Goal: Task Accomplishment & Management: Complete application form

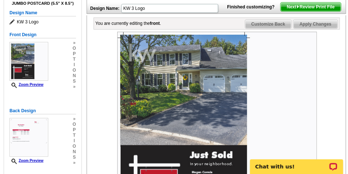
click at [139, 71] on img at bounding box center [217, 132] width 200 height 200
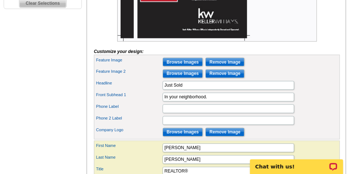
scroll to position [293, 0]
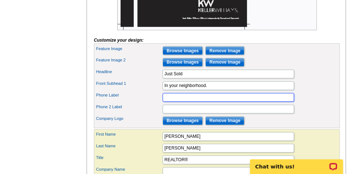
click at [174, 102] on input "Phone Label" at bounding box center [229, 97] width 132 height 9
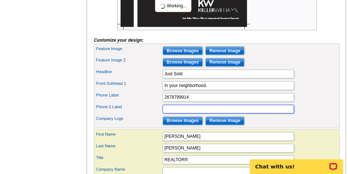
click at [183, 114] on input "Phone 2 Label" at bounding box center [229, 109] width 132 height 9
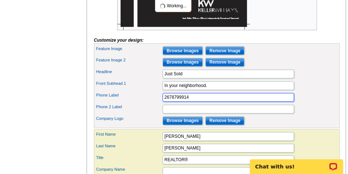
click at [198, 102] on input "2678799914" at bounding box center [229, 97] width 132 height 9
click at [172, 102] on input "2678799914 (D)" at bounding box center [229, 97] width 132 height 9
type input "267.879.9914 (D)"
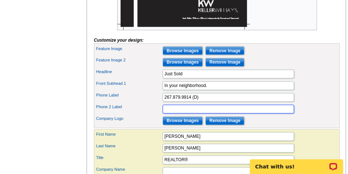
click at [178, 114] on input "Phone 2 Label" at bounding box center [229, 109] width 132 height 9
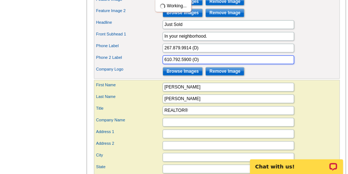
scroll to position [348, 0]
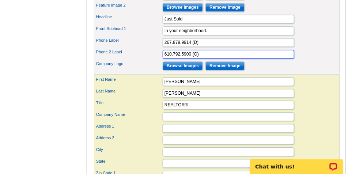
type input "610.792.5900 (O)"
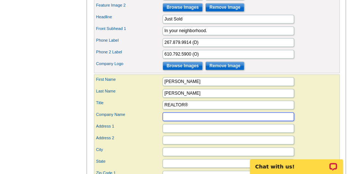
click at [176, 122] on input "Company Name" at bounding box center [229, 117] width 132 height 9
type input "[PERSON_NAME] Realty Group"
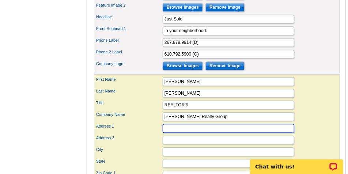
click at [181, 133] on input "Address 1" at bounding box center [229, 128] width 132 height 9
type input "[STREET_ADDRESS]"
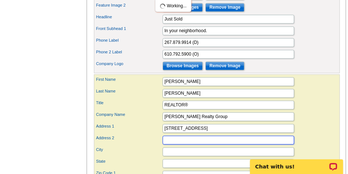
click at [193, 145] on input "Address 2" at bounding box center [229, 140] width 132 height 9
type input "Suite A5"
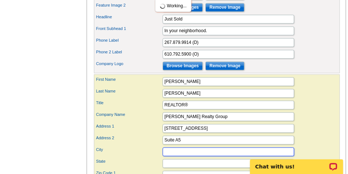
click at [172, 157] on input "City" at bounding box center [229, 152] width 132 height 9
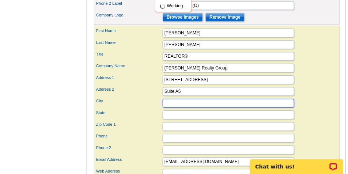
scroll to position [403, 0]
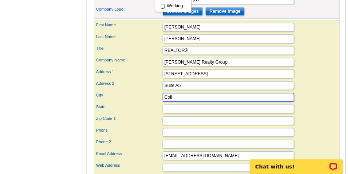
type input "[GEOGRAPHIC_DATA]"
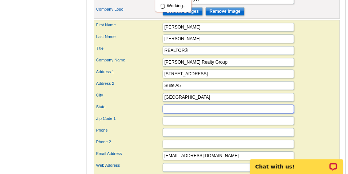
click at [189, 113] on input "State" at bounding box center [229, 109] width 132 height 9
type input "PA"
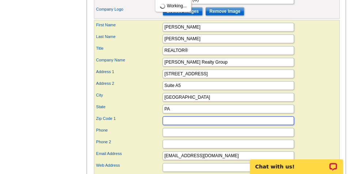
click at [174, 125] on input "Zip Code 1" at bounding box center [229, 120] width 132 height 9
type input "19426"
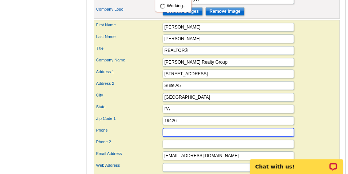
click at [194, 137] on input "Phone" at bounding box center [229, 132] width 132 height 9
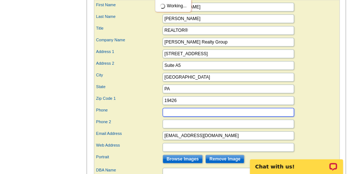
scroll to position [457, 0]
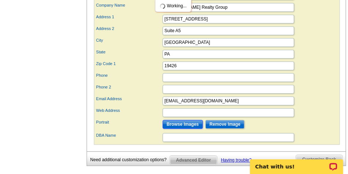
click at [184, 129] on input "Browse Images" at bounding box center [183, 124] width 40 height 9
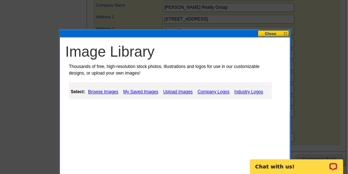
click at [137, 92] on link "My Saved Images" at bounding box center [141, 91] width 39 height 9
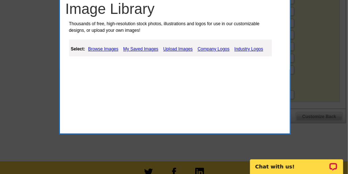
scroll to position [448, 0]
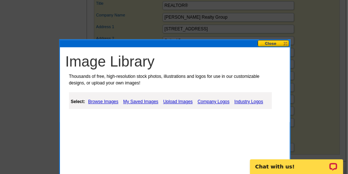
click at [147, 104] on link "My Saved Images" at bounding box center [141, 101] width 39 height 9
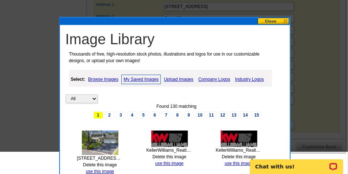
scroll to position [503, 0]
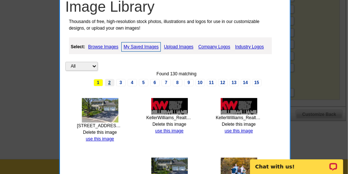
click at [110, 82] on link "2" at bounding box center [110, 82] width 10 height 7
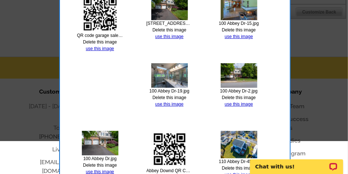
scroll to position [566, 0]
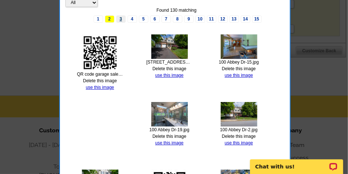
click at [124, 18] on link "3" at bounding box center [121, 18] width 10 height 7
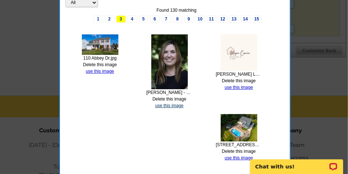
click at [180, 106] on link "use this image" at bounding box center [170, 105] width 28 height 5
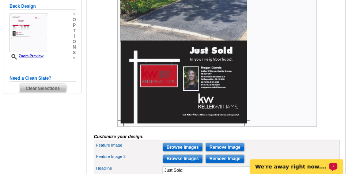
scroll to position [201, 0]
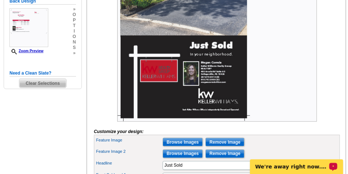
click at [220, 112] on img at bounding box center [217, 22] width 200 height 200
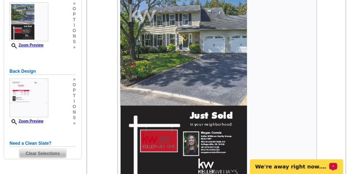
scroll to position [128, 0]
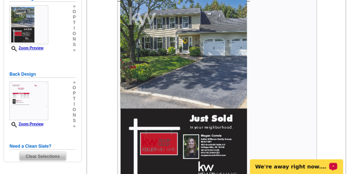
click at [145, 30] on img at bounding box center [217, 95] width 200 height 200
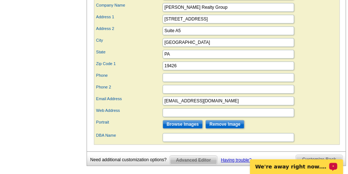
scroll to position [494, 0]
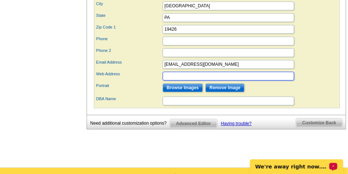
click at [175, 81] on input "Web Address" at bounding box center [229, 76] width 132 height 9
paste input "[URL][DOMAIN_NAME][PERSON_NAME]"
click at [179, 81] on input "[URL][DOMAIN_NAME][PERSON_NAME]" at bounding box center [229, 76] width 132 height 9
type input "[DOMAIN_NAME][URL][PERSON_NAME]"
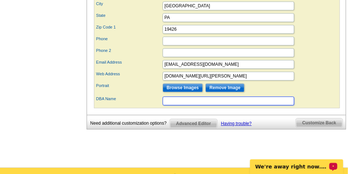
click at [186, 105] on input "DBA Name" at bounding box center [229, 101] width 132 height 9
type input "KW Realty Group"
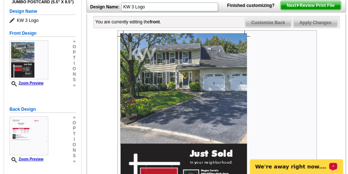
scroll to position [91, 0]
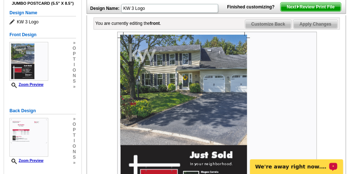
click at [132, 55] on img at bounding box center [217, 132] width 200 height 200
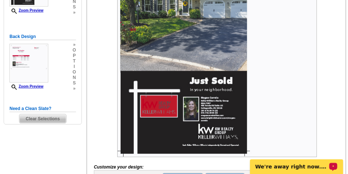
scroll to position [183, 0]
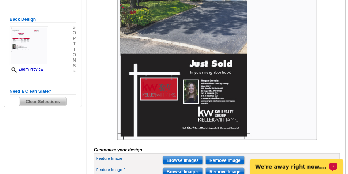
click at [163, 96] on img at bounding box center [217, 40] width 200 height 200
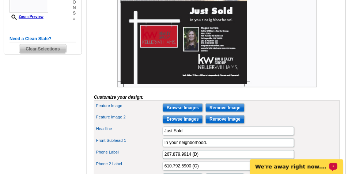
scroll to position [238, 0]
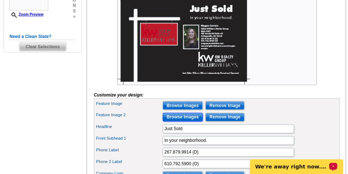
click at [191, 122] on input "Browse Images" at bounding box center [183, 117] width 40 height 9
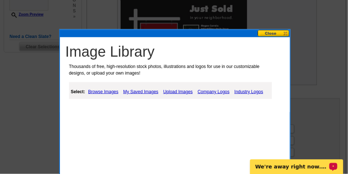
click at [214, 90] on link "Company Logos" at bounding box center [214, 91] width 36 height 9
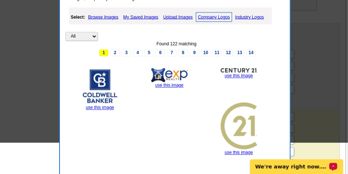
scroll to position [329, 0]
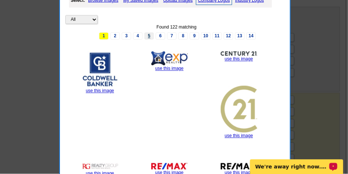
click at [151, 37] on link "5" at bounding box center [150, 36] width 10 height 7
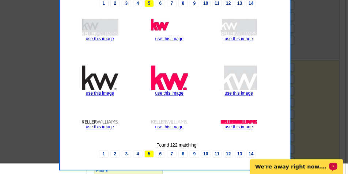
scroll to position [366, 0]
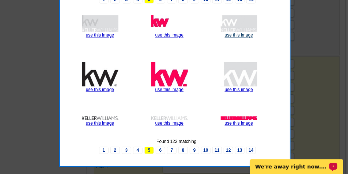
click at [238, 35] on link "use this image" at bounding box center [239, 35] width 28 height 5
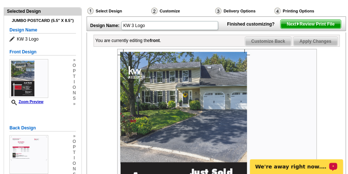
scroll to position [73, 0]
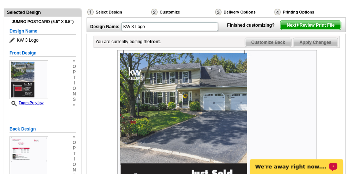
click at [299, 27] on img at bounding box center [298, 24] width 3 height 3
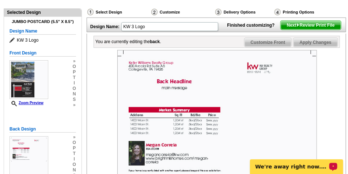
click at [269, 47] on span "Customize Front" at bounding box center [268, 42] width 47 height 9
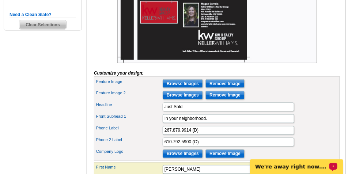
scroll to position [293, 0]
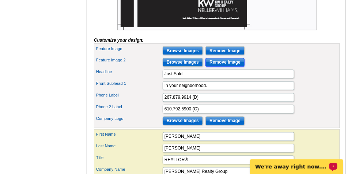
click at [215, 67] on input "Remove Image" at bounding box center [225, 62] width 39 height 9
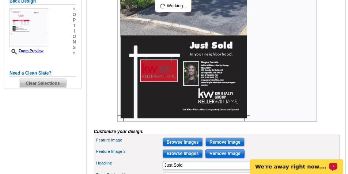
scroll to position [274, 0]
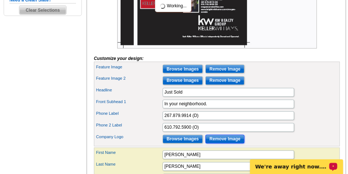
click at [229, 144] on input "Remove Image" at bounding box center [225, 139] width 39 height 9
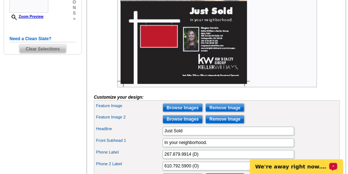
scroll to position [238, 0]
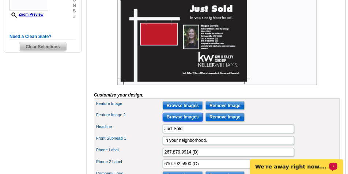
click at [186, 122] on input "Browse Images" at bounding box center [183, 117] width 40 height 9
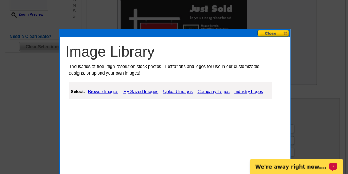
click at [216, 92] on link "Company Logos" at bounding box center [214, 91] width 36 height 9
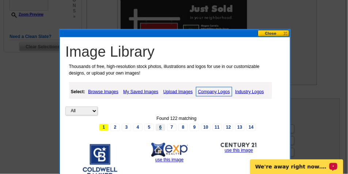
click at [163, 130] on link "6" at bounding box center [161, 127] width 10 height 7
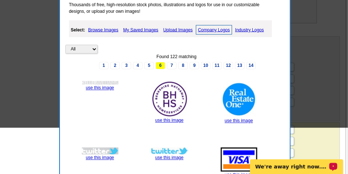
scroll to position [311, 0]
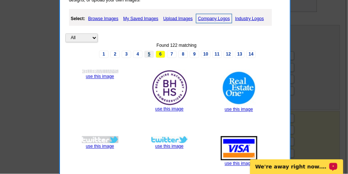
click at [149, 55] on link "5" at bounding box center [150, 54] width 10 height 7
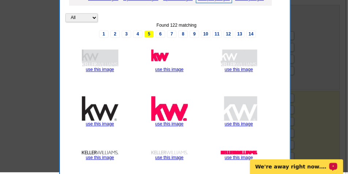
scroll to position [329, 0]
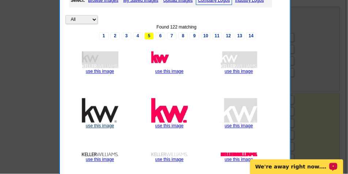
click at [104, 126] on link "use this image" at bounding box center [100, 126] width 28 height 5
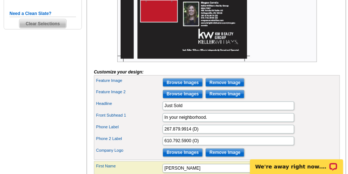
scroll to position [311, 0]
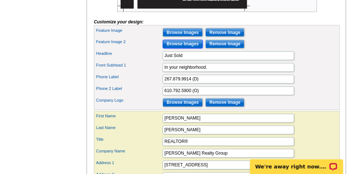
click at [178, 49] on input "Browse Images" at bounding box center [183, 44] width 40 height 9
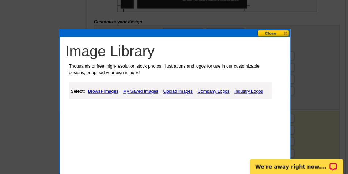
click at [108, 91] on link "Browse Images" at bounding box center [103, 91] width 34 height 9
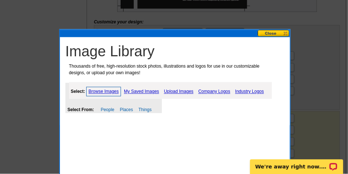
click at [209, 90] on link "Company Logos" at bounding box center [215, 91] width 36 height 9
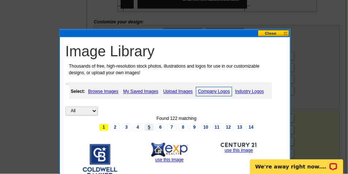
click at [151, 127] on link "5" at bounding box center [150, 127] width 10 height 7
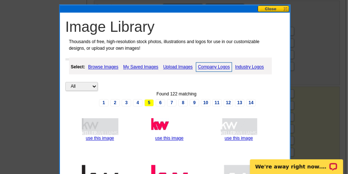
scroll to position [384, 0]
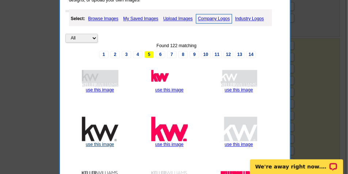
click at [104, 145] on link "use this image" at bounding box center [100, 144] width 28 height 5
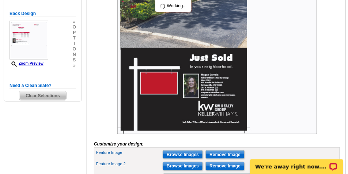
scroll to position [220, 0]
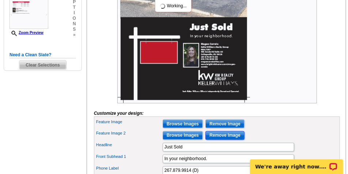
click at [227, 140] on input "Remove Image" at bounding box center [225, 135] width 39 height 9
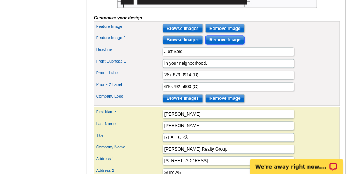
scroll to position [329, 0]
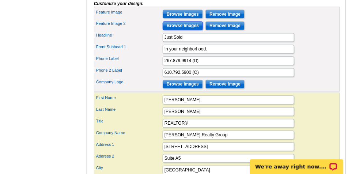
click at [174, 30] on input "Browse Images" at bounding box center [183, 26] width 40 height 9
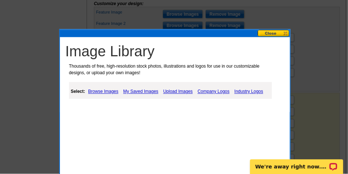
click at [207, 93] on link "Company Logos" at bounding box center [214, 91] width 36 height 9
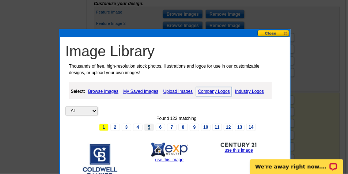
click at [150, 129] on link "5" at bounding box center [150, 127] width 10 height 7
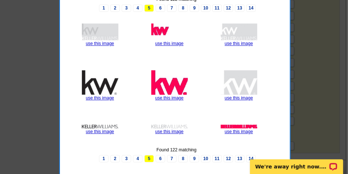
scroll to position [476, 0]
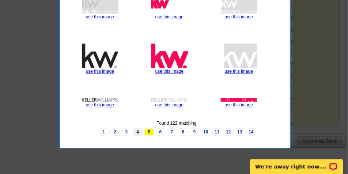
click at [138, 132] on link "4" at bounding box center [138, 131] width 10 height 7
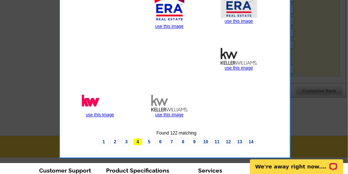
scroll to position [531, 0]
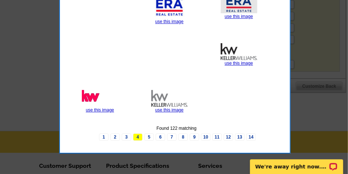
click at [150, 137] on link "5" at bounding box center [150, 137] width 10 height 7
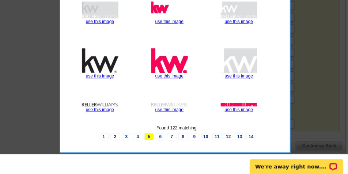
scroll to position [476, 0]
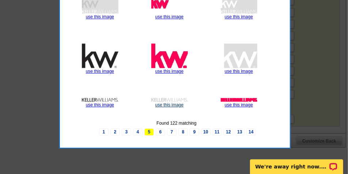
click at [164, 104] on link "use this image" at bounding box center [170, 104] width 28 height 5
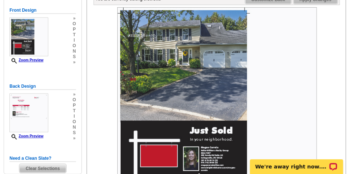
scroll to position [110, 0]
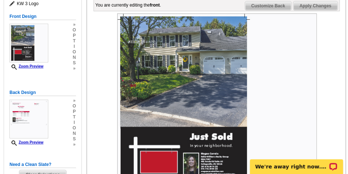
click at [152, 55] on img at bounding box center [217, 114] width 200 height 200
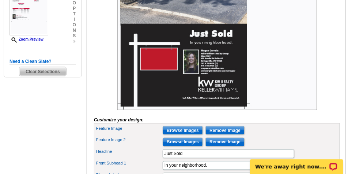
scroll to position [220, 0]
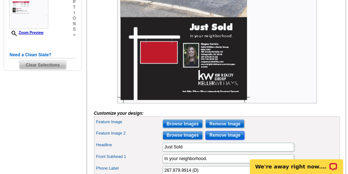
click at [226, 140] on input "Remove Image" at bounding box center [225, 135] width 39 height 9
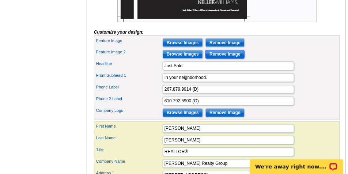
scroll to position [311, 0]
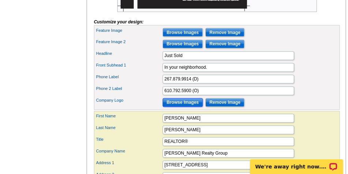
click at [180, 107] on input "Browse Images" at bounding box center [183, 102] width 40 height 9
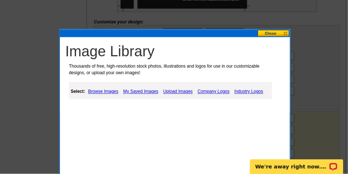
click at [210, 93] on link "Company Logos" at bounding box center [214, 91] width 36 height 9
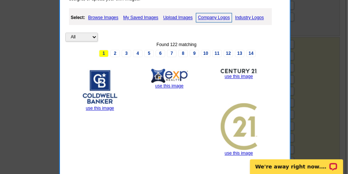
scroll to position [403, 0]
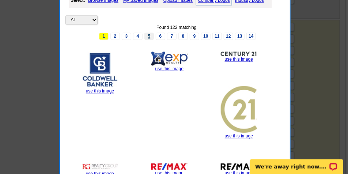
click at [147, 35] on link "5" at bounding box center [150, 36] width 10 height 7
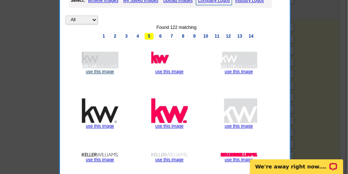
click at [108, 71] on link "use this image" at bounding box center [100, 71] width 28 height 5
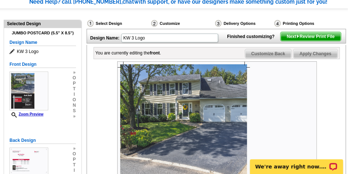
scroll to position [18, 0]
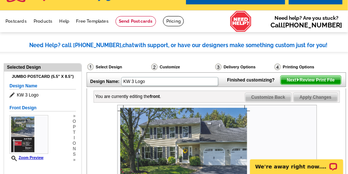
click at [280, 102] on span "Customize Back" at bounding box center [269, 97] width 46 height 9
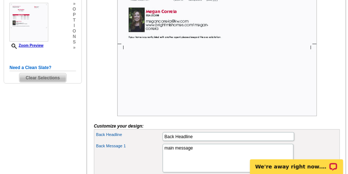
scroll to position [238, 0]
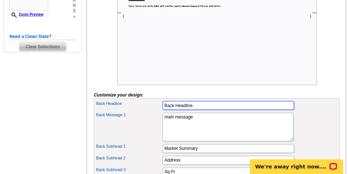
click at [198, 110] on input "Back Headline" at bounding box center [229, 105] width 132 height 9
type input "B"
type input "T"
type input "Selling in [DATE]?"
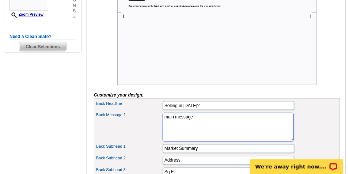
click at [200, 127] on textarea "main message" at bounding box center [228, 127] width 131 height 29
type textarea "m"
click at [201, 127] on textarea "main message" at bounding box center [228, 127] width 131 height 29
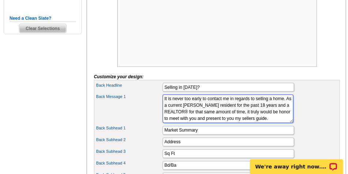
scroll to position [7, 0]
type textarea "It is never too early to contact me in regards to selling a home. As a current …"
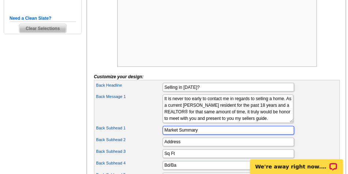
click at [206, 135] on input "Market Summary" at bounding box center [229, 130] width 132 height 9
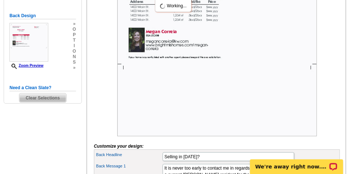
scroll to position [146, 0]
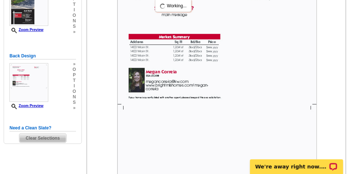
type input "Market Summary for [PERSON_NAME]"
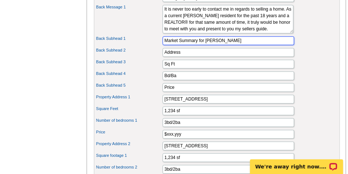
scroll to position [348, 0]
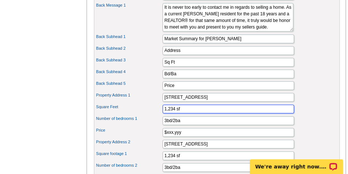
click at [175, 114] on input "1,234 sf" at bounding box center [229, 109] width 132 height 9
type input "1,906 sf"
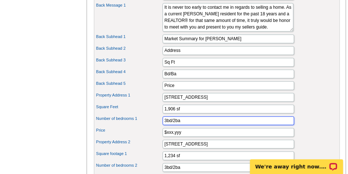
click at [167, 126] on input "3bd/2ba" at bounding box center [229, 121] width 132 height 9
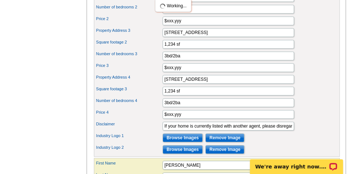
scroll to position [451, 0]
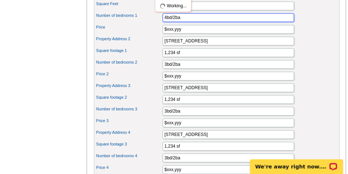
type input "4bd/2ba"
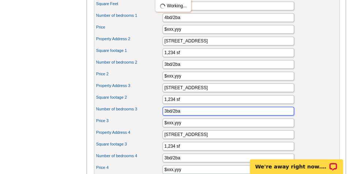
click at [176, 116] on input "3bd/2ba" at bounding box center [229, 111] width 132 height 9
type input "3bd/2.5ba"
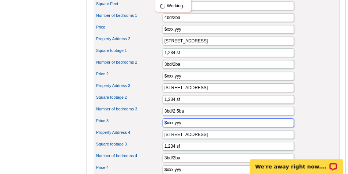
click at [182, 127] on input "$xxx,yyy" at bounding box center [229, 123] width 132 height 9
type input "$610,000"
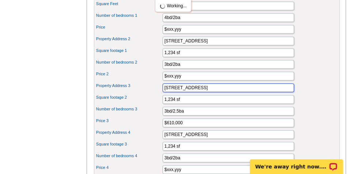
drag, startPoint x: 197, startPoint y: 98, endPoint x: 100, endPoint y: 101, distance: 97.4
click at [100, 94] on div "Property Address [STREET_ADDRESS]" at bounding box center [217, 88] width 243 height 12
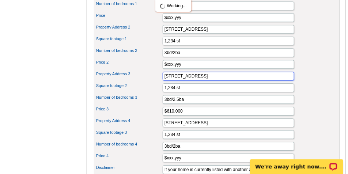
scroll to position [470, 0]
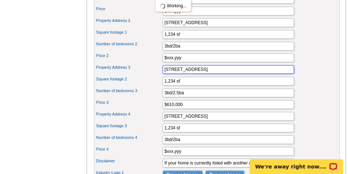
type input "[STREET_ADDRESS]"
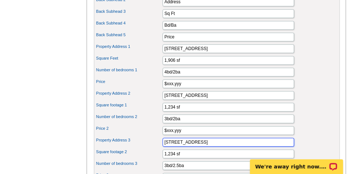
scroll to position [396, 0]
drag, startPoint x: 204, startPoint y: 157, endPoint x: 154, endPoint y: 157, distance: 49.4
click at [154, 149] on div "Property Address [STREET_ADDRESS]" at bounding box center [217, 143] width 243 height 12
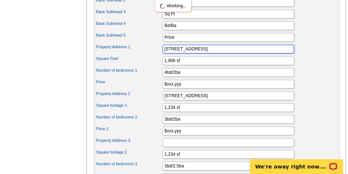
drag, startPoint x: 194, startPoint y: 61, endPoint x: 144, endPoint y: 62, distance: 50.1
click at [144, 55] on div "Property Address [STREET_ADDRESS]" at bounding box center [217, 49] width 243 height 12
paste input "[STREET_ADDRESS]"
type input "[STREET_ADDRESS]"
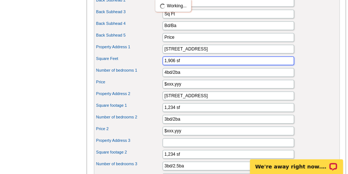
click at [193, 65] on input "1,906 sf" at bounding box center [229, 60] width 132 height 9
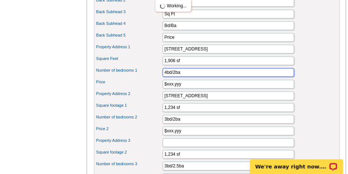
click at [176, 77] on input "4bd/2ba" at bounding box center [229, 72] width 132 height 9
type input "4bd/2.5ba"
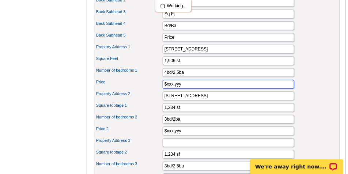
click at [188, 89] on input "$xxx,yyy" at bounding box center [229, 84] width 132 height 9
type input "$610,000"
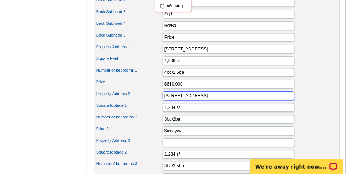
drag, startPoint x: 197, startPoint y: 109, endPoint x: 119, endPoint y: 113, distance: 78.1
click at [120, 102] on div "Property Address [GEOGRAPHIC_DATA][STREET_ADDRESS]" at bounding box center [217, 96] width 243 height 12
type input "[STREET_ADDRESS]"
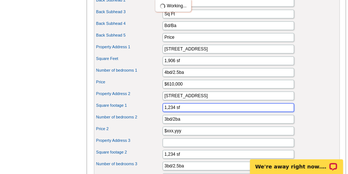
click at [176, 112] on input "1,234 sf" at bounding box center [229, 107] width 132 height 9
type input "2,148 sf"
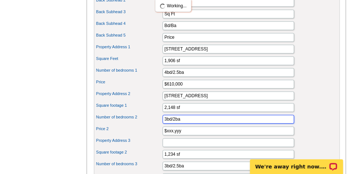
click at [169, 124] on input "3bd/2ba" at bounding box center [229, 119] width 132 height 9
type input "4bd/2.5ba"
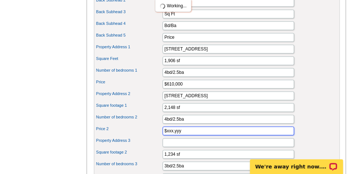
click at [183, 135] on input "$xxx,yyy" at bounding box center [229, 131] width 132 height 9
type input "$601,500"
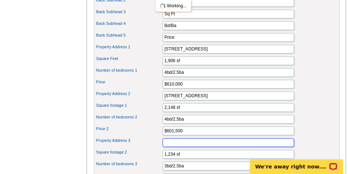
click at [188, 147] on input "Property Address 3" at bounding box center [229, 142] width 132 height 9
type input "[STREET_ADDRESS]"
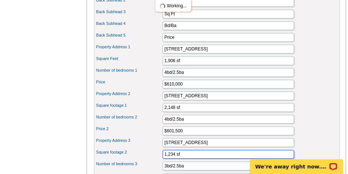
click at [175, 159] on input "1,234 sf" at bounding box center [229, 154] width 132 height 9
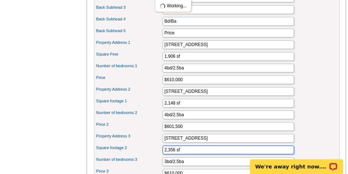
scroll to position [433, 0]
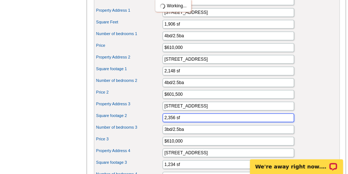
type input "2,356 sf"
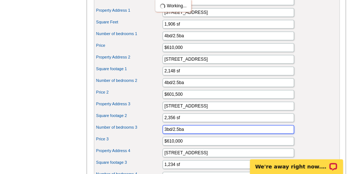
click at [167, 134] on input "3bd/2.5ba" at bounding box center [229, 129] width 132 height 9
type input "4bd/2.5ba"
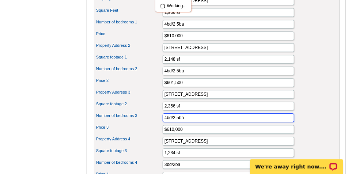
scroll to position [451, 0]
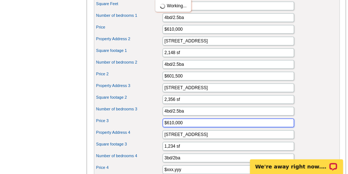
click at [197, 127] on input "$610,000" at bounding box center [229, 123] width 132 height 9
type input "$675,000"
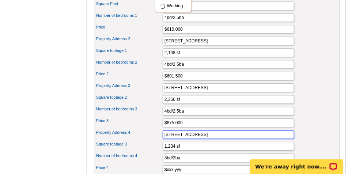
drag, startPoint x: 200, startPoint y: 146, endPoint x: 29, endPoint y: 161, distance: 172.3
click at [30, 161] on div "Need Help? call [PHONE_NUMBER], chat with support, or have our designers make s…" at bounding box center [175, 27] width 351 height 838
type input "[STREET_ADDRESS][PERSON_NAME]"
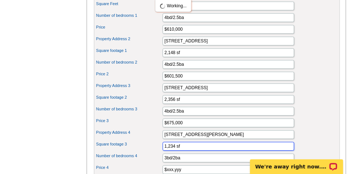
click at [176, 151] on input "1,234 sf" at bounding box center [229, 146] width 132 height 9
type input "2,780 sf"
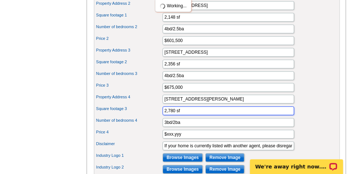
scroll to position [488, 0]
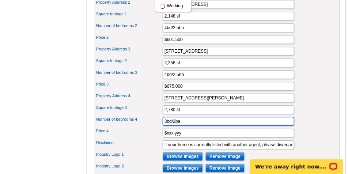
click at [166, 126] on input "3bd/2ba" at bounding box center [229, 121] width 132 height 9
type input "4bd/2.5ba"
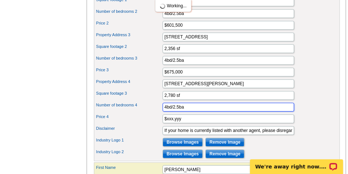
scroll to position [524, 0]
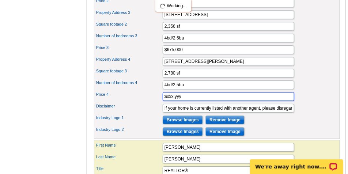
click at [192, 101] on input "$xxx,yyy" at bounding box center [229, 96] width 132 height 9
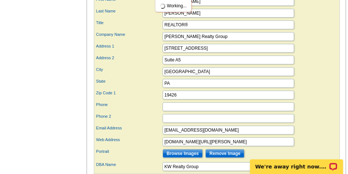
scroll to position [671, 0]
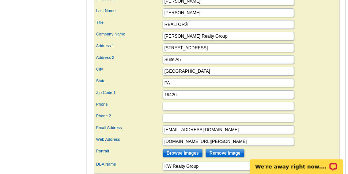
type input "$660,000"
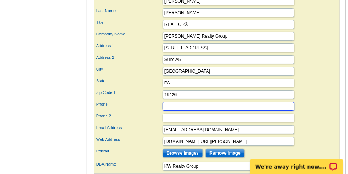
click at [179, 111] on input "Phone" at bounding box center [229, 106] width 132 height 9
type input "267.879.9914 (D)"
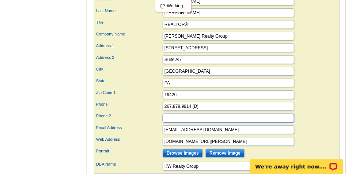
click at [173, 123] on input "Phone 2" at bounding box center [229, 118] width 132 height 9
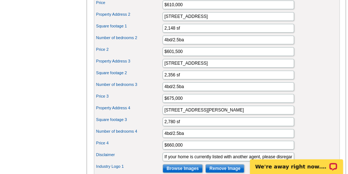
scroll to position [579, 0]
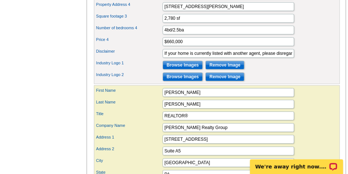
type input "610.792.5900 (O)"
click at [184, 70] on input "Browse Images" at bounding box center [183, 65] width 40 height 9
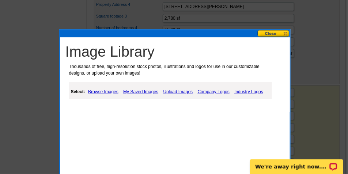
click at [252, 94] on link "Industry Logos" at bounding box center [249, 91] width 33 height 9
click at [249, 93] on link "Industry Logos" at bounding box center [249, 91] width 33 height 9
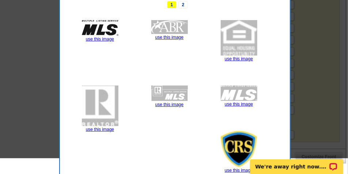
scroll to position [707, 0]
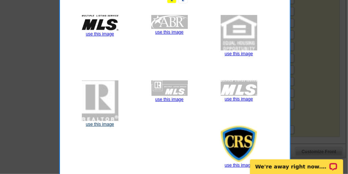
click at [90, 125] on link "use this image" at bounding box center [100, 124] width 28 height 5
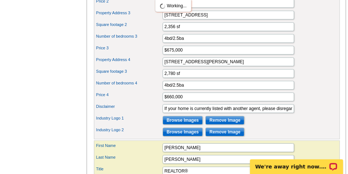
scroll to position [567, 0]
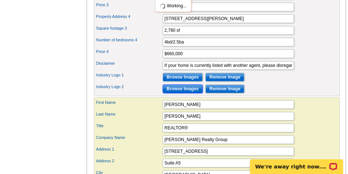
click at [185, 93] on input "Browse Images" at bounding box center [183, 89] width 40 height 9
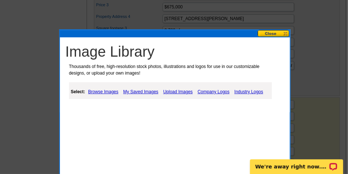
click at [249, 91] on link "Industry Logos" at bounding box center [249, 91] width 33 height 9
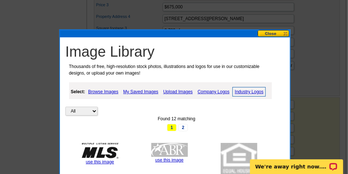
scroll to position [640, 0]
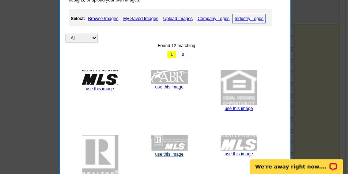
click at [172, 156] on link "use this image" at bounding box center [170, 154] width 28 height 5
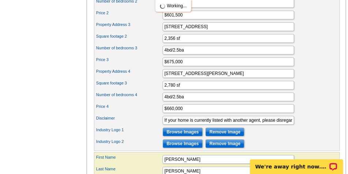
scroll to position [586, 0]
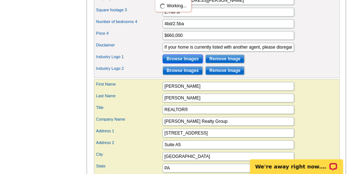
click at [185, 63] on input "Browse Images" at bounding box center [183, 59] width 40 height 9
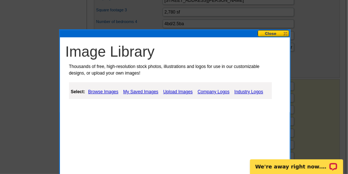
click at [253, 91] on link "Industry Logos" at bounding box center [249, 91] width 33 height 9
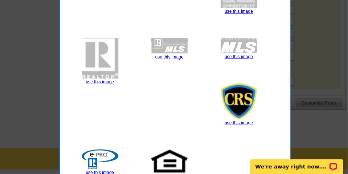
scroll to position [787, 0]
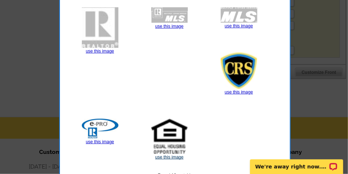
click at [180, 158] on link "use this image" at bounding box center [170, 157] width 28 height 5
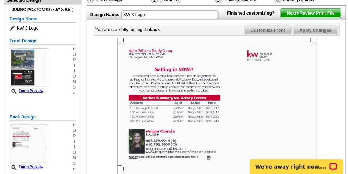
scroll to position [37, 0]
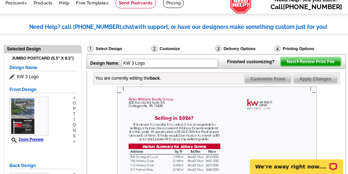
click at [309, 66] on span "Next Review Print File" at bounding box center [311, 61] width 60 height 9
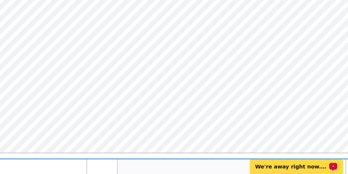
scroll to position [0, 0]
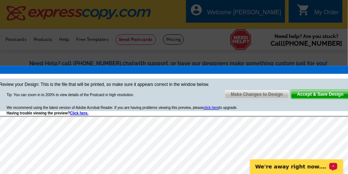
click at [320, 95] on span "Accept & Save Design" at bounding box center [320, 94] width 59 height 9
